Goal: Information Seeking & Learning: Learn about a topic

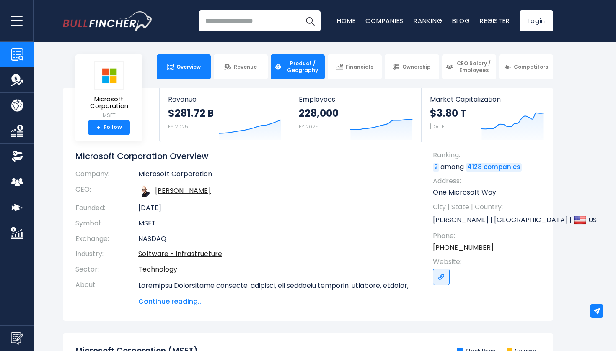
click at [293, 75] on link "Product / Geography" at bounding box center [298, 66] width 54 height 25
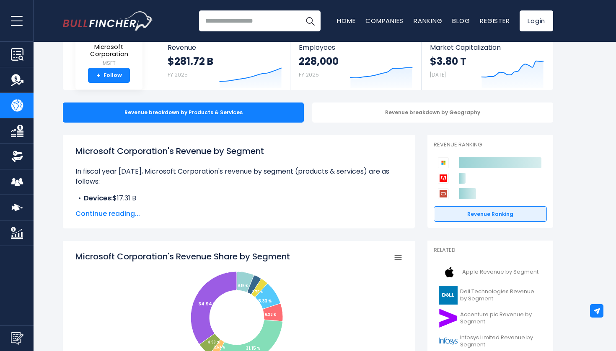
scroll to position [62, 0]
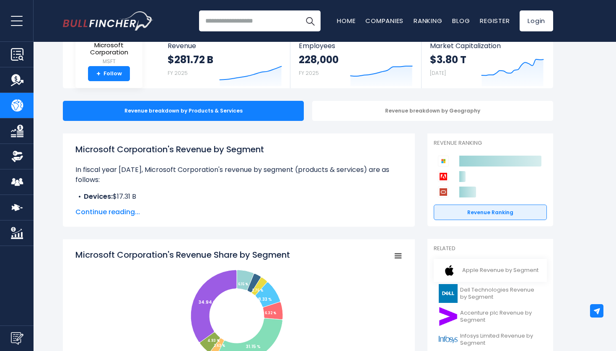
click at [452, 267] on img at bounding box center [449, 270] width 21 height 19
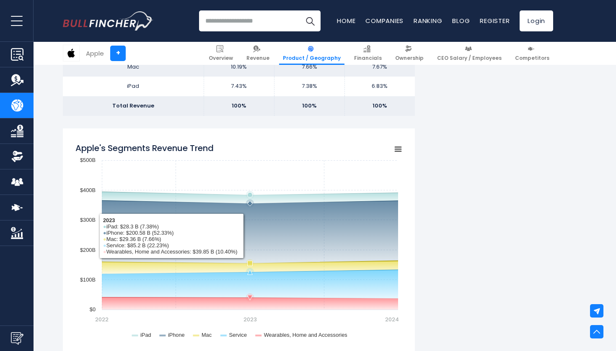
scroll to position [648, 0]
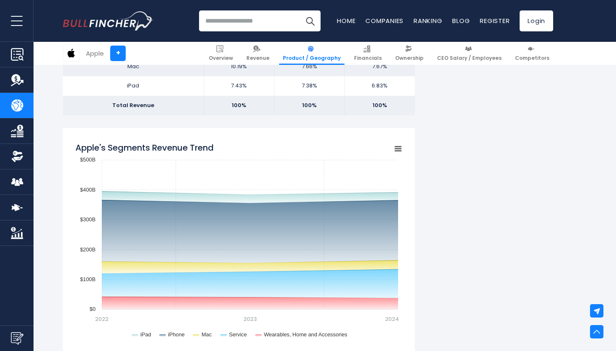
click at [397, 147] on icon "Apple's Segments Revenue Trend" at bounding box center [398, 149] width 6 height 4
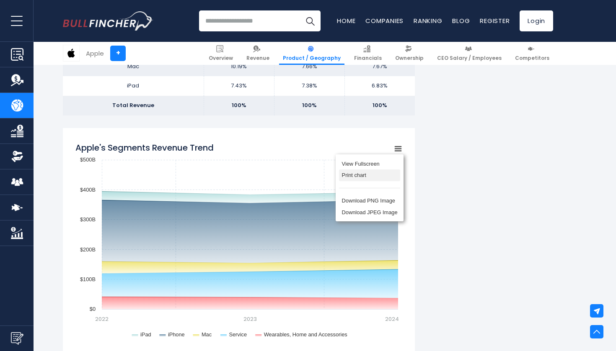
click at [349, 175] on li "Print chart" at bounding box center [369, 176] width 61 height 12
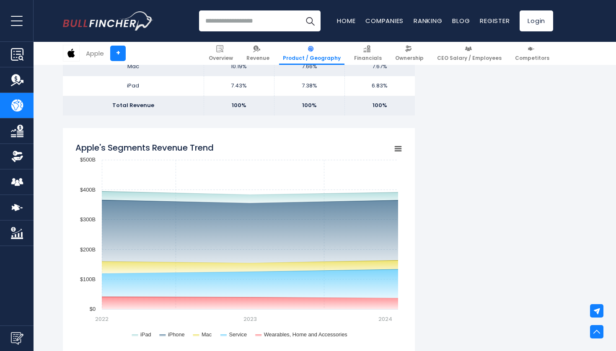
click at [395, 145] on rect "Apple's Segments Revenue Trend" at bounding box center [398, 149] width 12 height 12
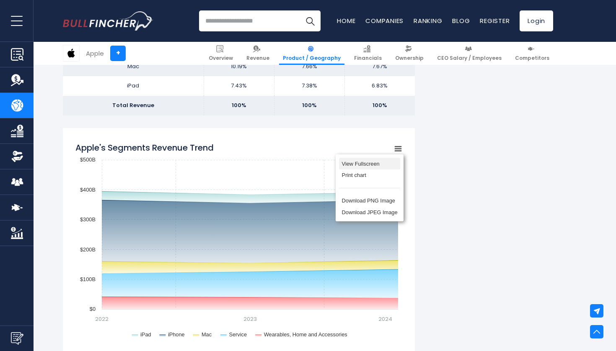
click at [379, 160] on li "View Fullscreen" at bounding box center [369, 164] width 61 height 12
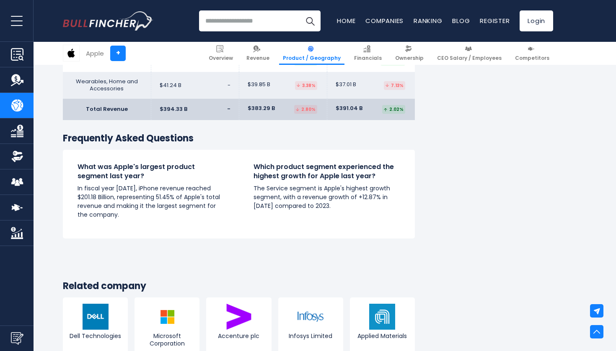
scroll to position [1460, 0]
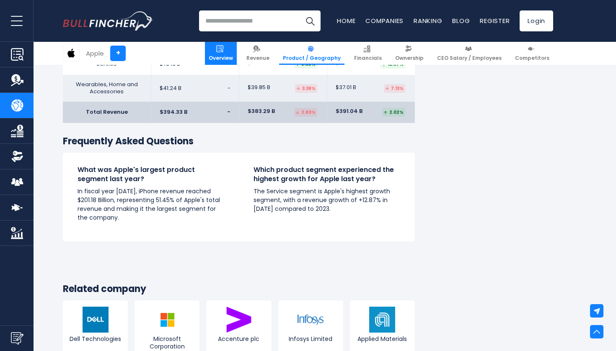
click at [233, 59] on span "Overview" at bounding box center [221, 58] width 24 height 7
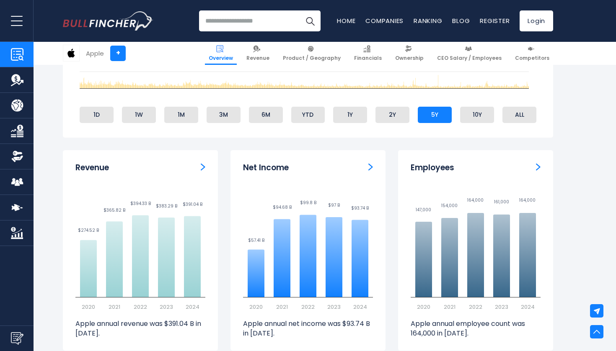
scroll to position [562, 0]
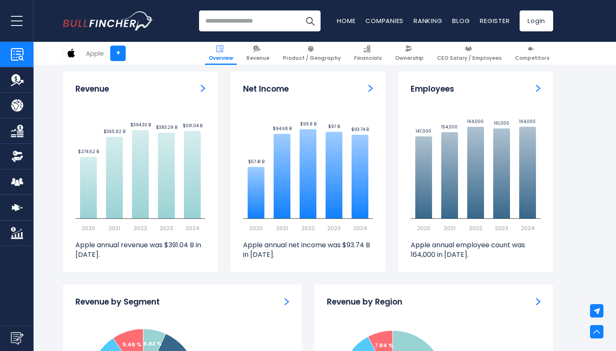
click at [200, 84] on div "Revenue" at bounding box center [140, 89] width 130 height 10
click at [206, 83] on div "Revenue Created with Highcharts 12.1.2 $274.52 B ​ $274.52 B $365.82 B ​ $365.8…" at bounding box center [140, 172] width 155 height 201
click at [204, 85] on img "Revenue" at bounding box center [203, 89] width 5 height 8
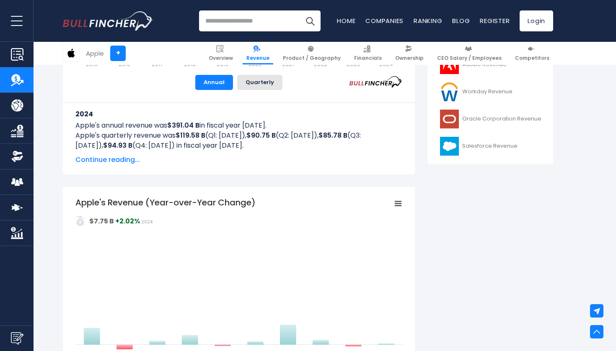
scroll to position [421, 0]
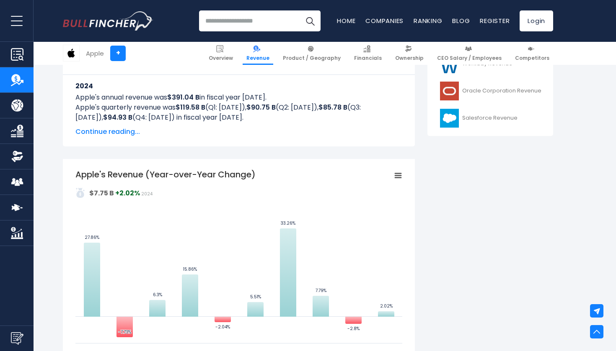
click at [119, 130] on span "Continue reading..." at bounding box center [238, 132] width 327 height 10
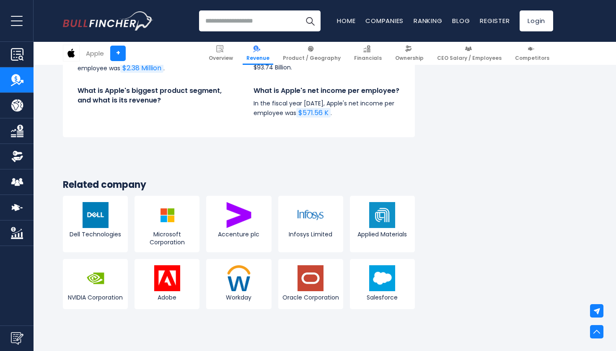
scroll to position [2684, 0]
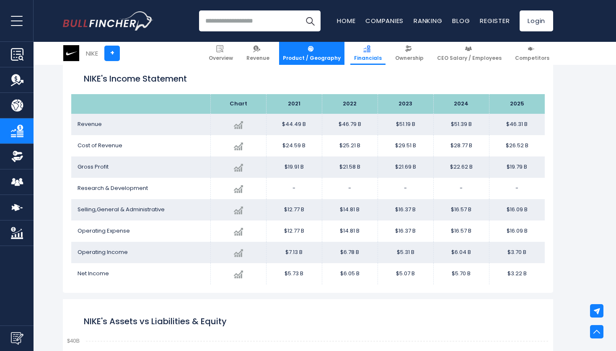
click at [312, 59] on span "Product / Geography" at bounding box center [312, 58] width 58 height 7
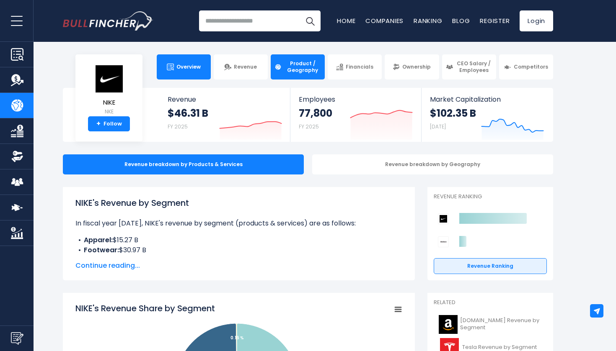
click at [199, 67] on span "Overview" at bounding box center [188, 67] width 24 height 7
